Goal: Download file/media

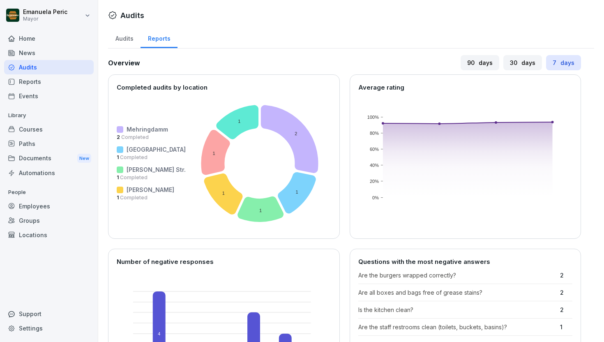
scroll to position [417, 0]
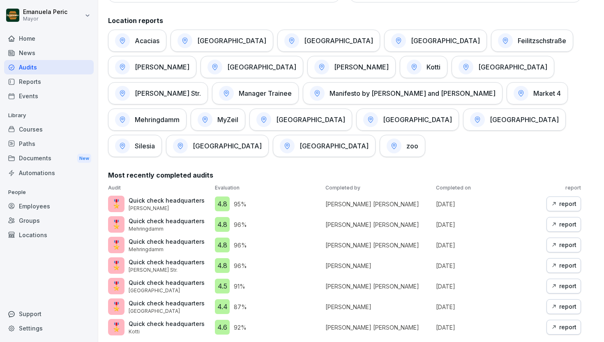
click at [560, 262] on font "report" at bounding box center [568, 265] width 17 height 7
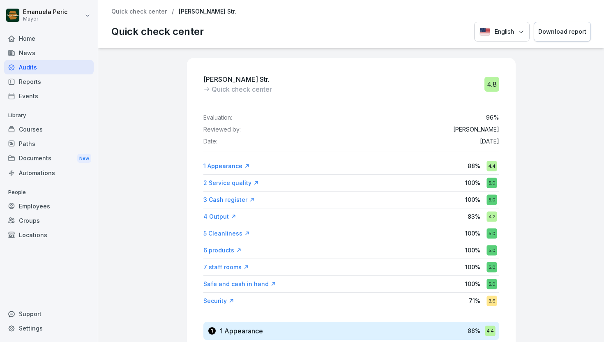
click at [565, 35] on font "Download report" at bounding box center [563, 31] width 48 height 7
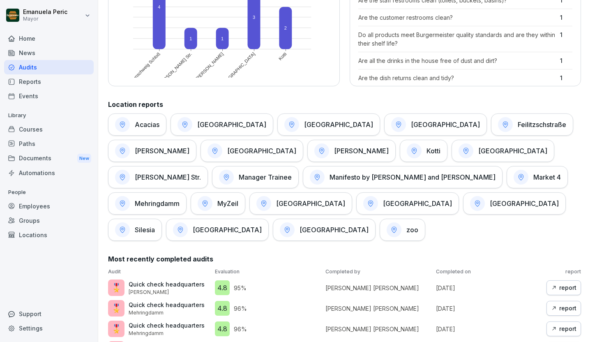
scroll to position [417, 0]
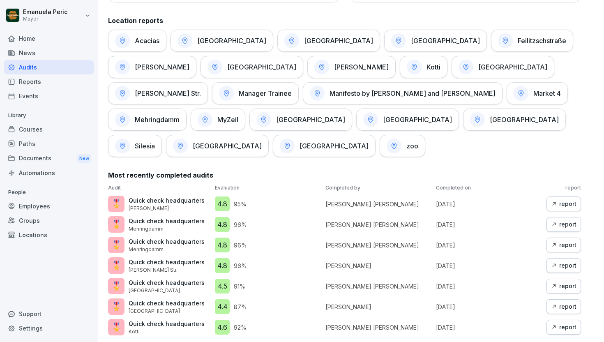
click at [560, 303] on font "report" at bounding box center [568, 306] width 17 height 7
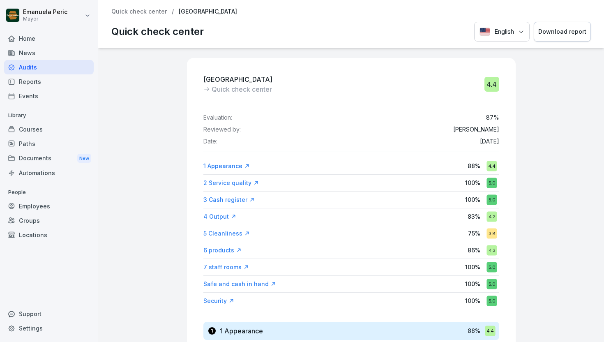
click at [548, 30] on font "Download report" at bounding box center [563, 31] width 48 height 7
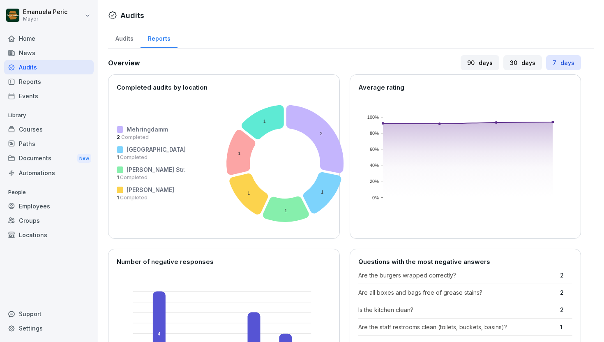
click at [123, 42] on font "Audits" at bounding box center [125, 38] width 18 height 7
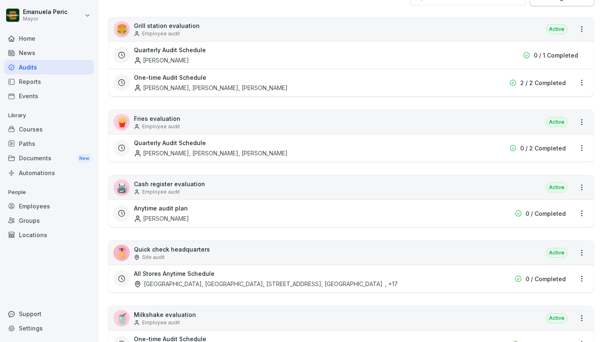
scroll to position [181, 0]
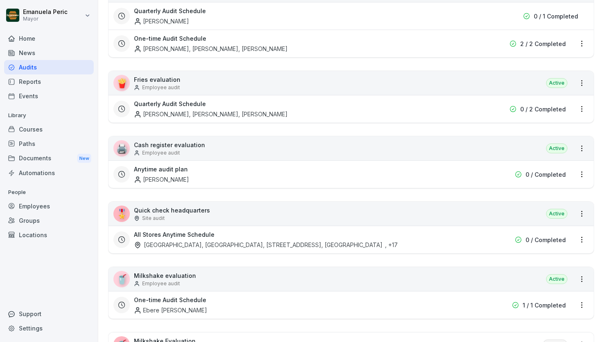
click at [290, 226] on div "All Stores Anytime Schedule [GEOGRAPHIC_DATA], [STREET_ADDRESS], [GEOGRAPHIC_DA…" at bounding box center [352, 240] width 486 height 28
click at [290, 223] on div "🎖️ Quick check headquarters Site audit Active" at bounding box center [352, 214] width 486 height 24
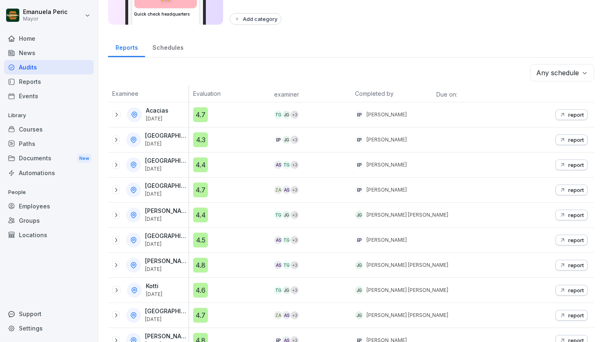
scroll to position [46, 0]
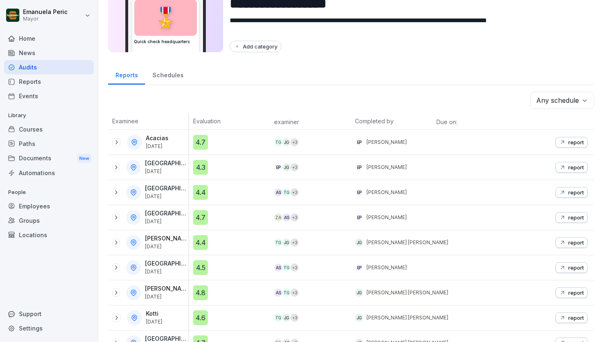
click at [572, 144] on font "report" at bounding box center [577, 142] width 16 height 7
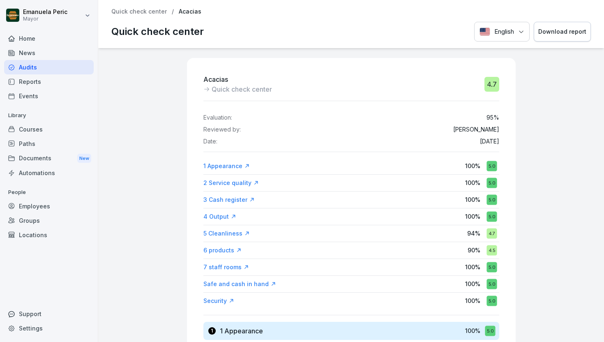
click at [552, 33] on font "Download report" at bounding box center [563, 31] width 48 height 7
click at [69, 67] on div "Audits" at bounding box center [49, 67] width 90 height 14
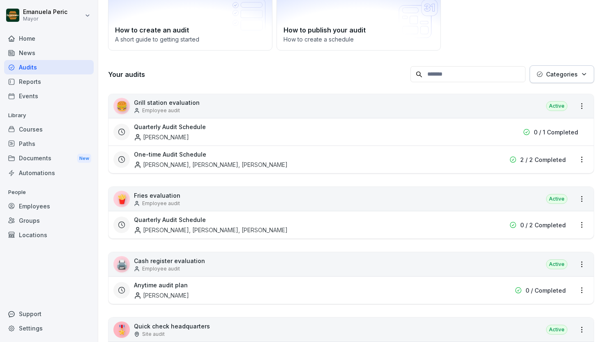
scroll to position [134, 0]
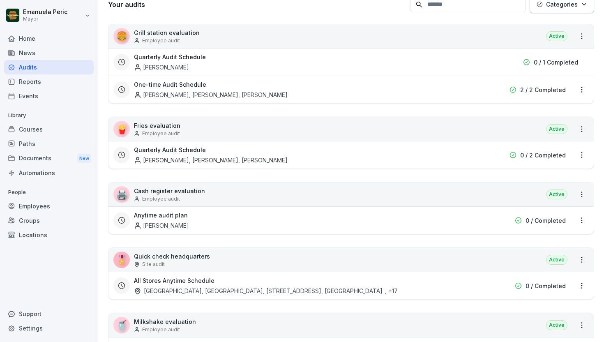
click at [277, 269] on div "🎖️ Quick check headquarters Site audit Active" at bounding box center [352, 260] width 486 height 24
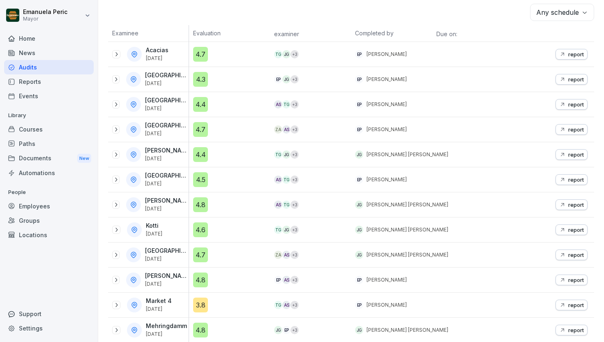
click at [561, 181] on div "report" at bounding box center [572, 179] width 25 height 7
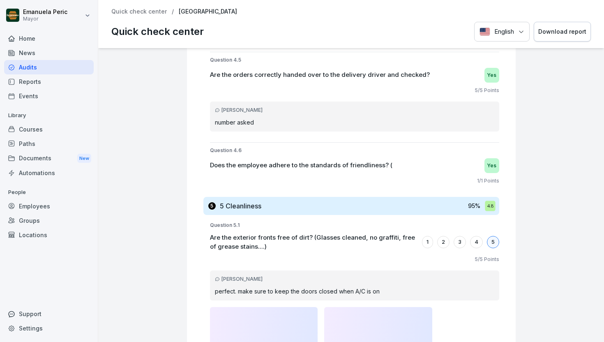
scroll to position [2172, 0]
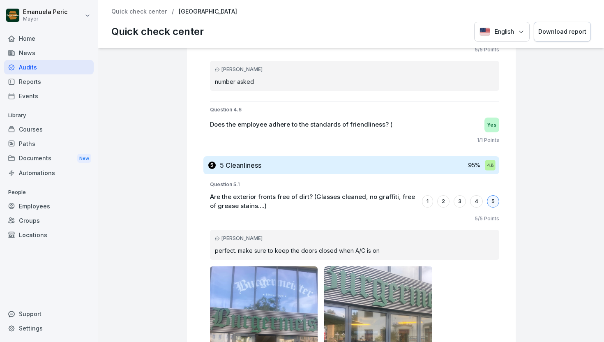
click at [59, 71] on div "Audits" at bounding box center [49, 67] width 90 height 14
